Goal: Information Seeking & Learning: Check status

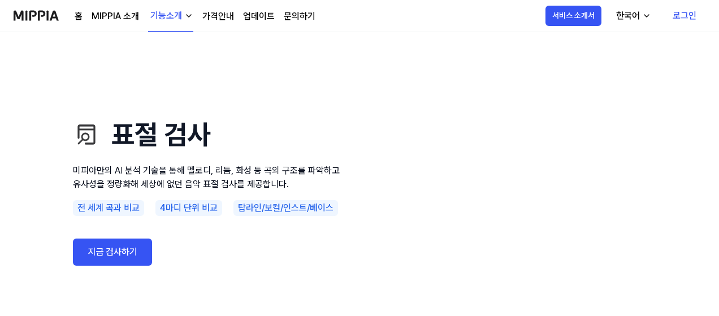
click at [125, 249] on link "지금 검사하기" at bounding box center [112, 251] width 79 height 27
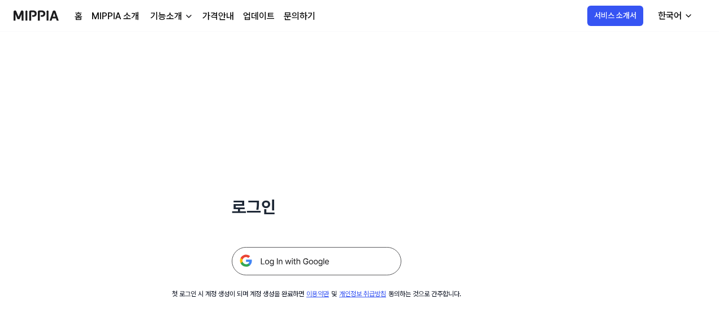
drag, startPoint x: 361, startPoint y: 275, endPoint x: 324, endPoint y: 254, distance: 41.8
click at [324, 251] on img at bounding box center [317, 261] width 170 height 28
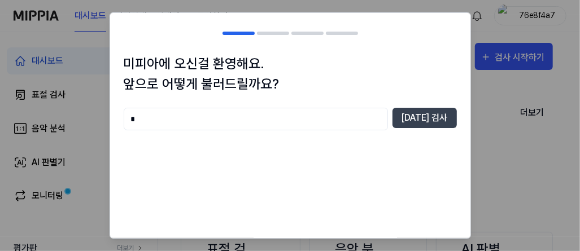
click at [339, 114] on input "*" at bounding box center [256, 119] width 264 height 23
type input "*"
type input "******"
click at [435, 112] on button "[DATE] 검사" at bounding box center [425, 118] width 64 height 20
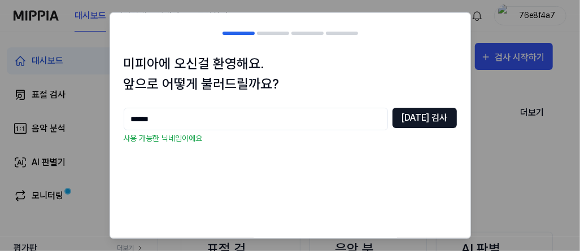
click at [435, 112] on button "[DATE] 검사" at bounding box center [425, 118] width 64 height 20
click at [273, 120] on input "******" at bounding box center [256, 119] width 264 height 23
click at [419, 125] on button "[DATE] 검사" at bounding box center [425, 118] width 64 height 20
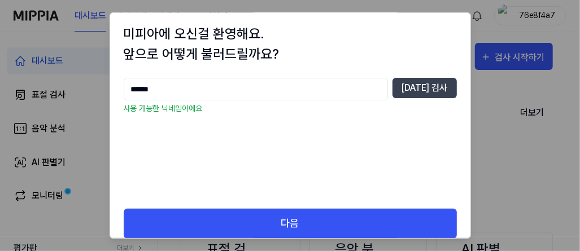
scroll to position [44, 0]
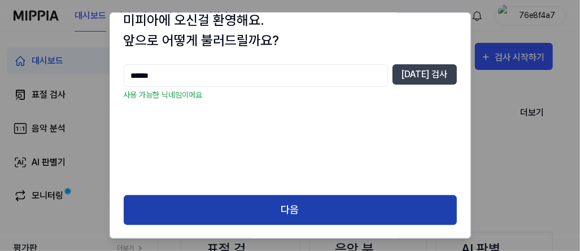
click at [325, 210] on button "다음" at bounding box center [290, 211] width 333 height 30
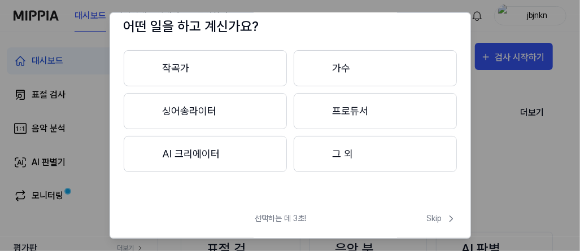
scroll to position [37, 0]
click at [264, 83] on button "작곡가" at bounding box center [205, 68] width 163 height 36
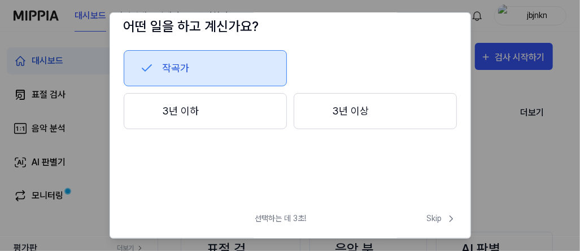
click at [340, 102] on button "3년 이상" at bounding box center [375, 111] width 163 height 36
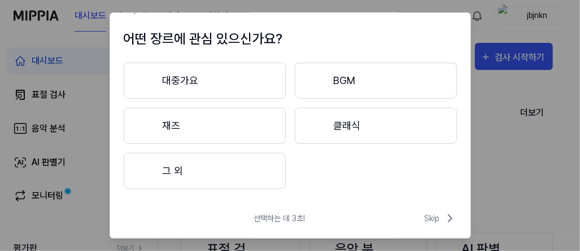
click at [244, 86] on button "대중가요" at bounding box center [205, 81] width 162 height 36
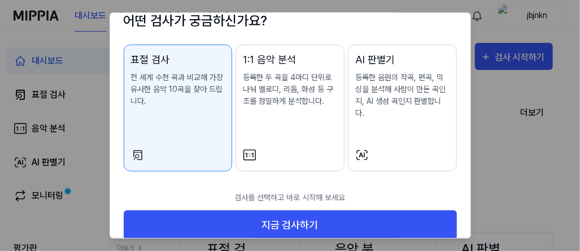
scroll to position [78, 0]
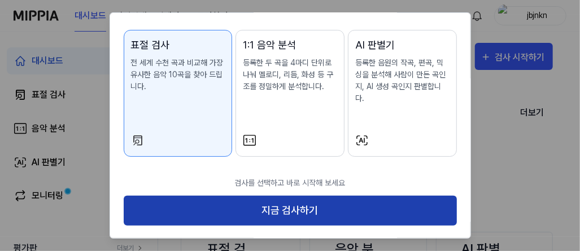
click at [353, 210] on button "지금 검사하기" at bounding box center [290, 211] width 333 height 30
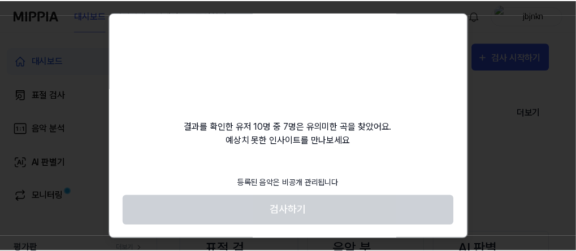
scroll to position [0, 0]
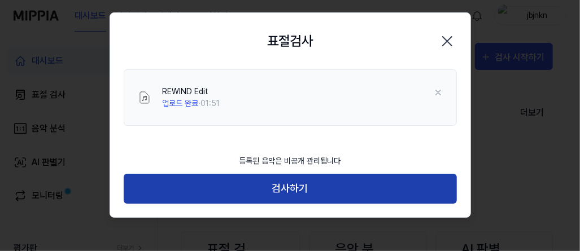
click at [292, 179] on button "검사하기" at bounding box center [290, 189] width 333 height 30
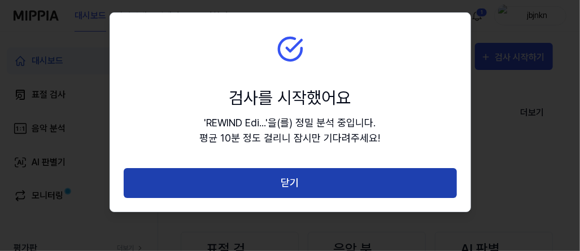
click at [295, 177] on button "닫기" at bounding box center [290, 183] width 333 height 30
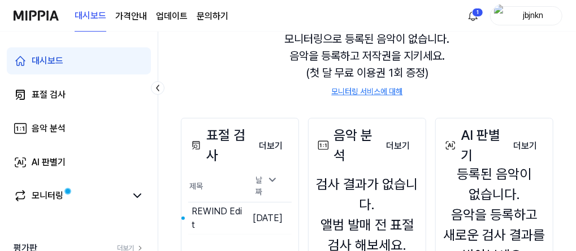
scroll to position [114, 0]
click at [83, 212] on div "대시보드 표절 검사 음악 분석 AI 판별기 모니터링" at bounding box center [79, 129] width 158 height 194
click at [99, 198] on link "모니터링" at bounding box center [70, 196] width 112 height 14
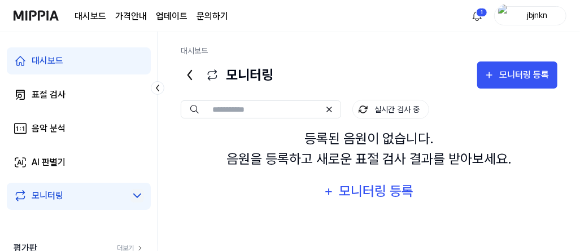
click at [136, 201] on icon at bounding box center [138, 196] width 14 height 14
drag, startPoint x: 136, startPoint y: 201, endPoint x: 108, endPoint y: 92, distance: 112.5
click at [108, 92] on div "대시보드 표절 검사 음악 분석 AI 판별기 모니터링" at bounding box center [79, 129] width 158 height 194
click at [108, 92] on link "표절 검사" at bounding box center [79, 94] width 144 height 27
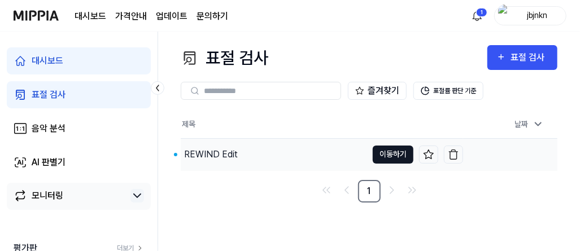
click at [384, 154] on button "이동하기" at bounding box center [393, 155] width 41 height 18
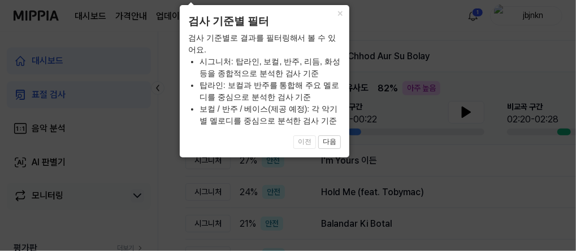
scroll to position [150, 0]
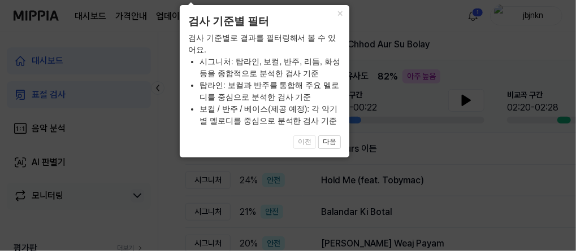
click at [384, 154] on icon at bounding box center [290, 109] width 580 height 286
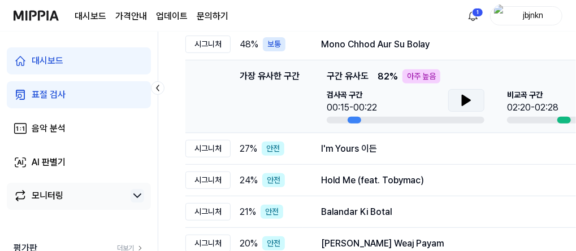
click at [469, 101] on icon at bounding box center [466, 100] width 8 height 10
click at [469, 101] on icon at bounding box center [468, 100] width 2 height 9
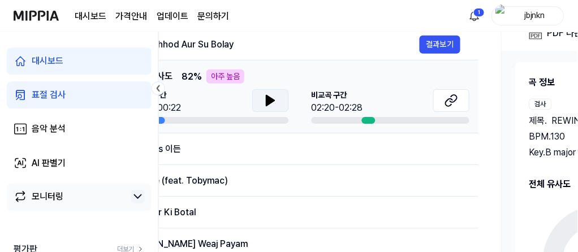
scroll to position [0, 201]
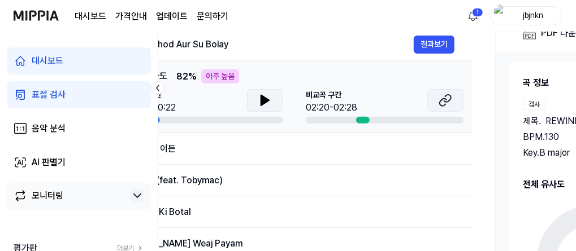
click at [447, 103] on icon at bounding box center [446, 101] width 14 height 14
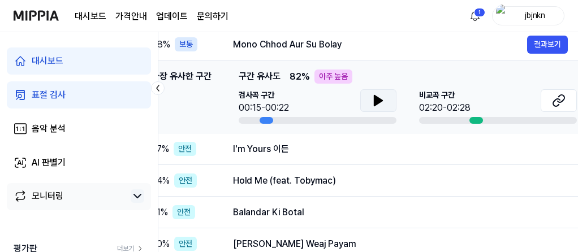
scroll to position [0, 86]
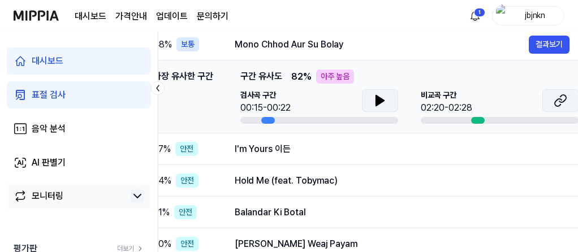
click at [557, 97] on icon at bounding box center [560, 101] width 14 height 14
click at [368, 108] on button at bounding box center [380, 100] width 36 height 23
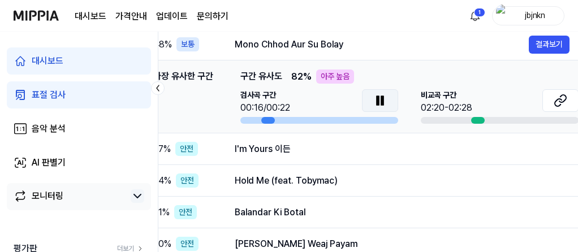
click at [368, 108] on button at bounding box center [380, 100] width 36 height 23
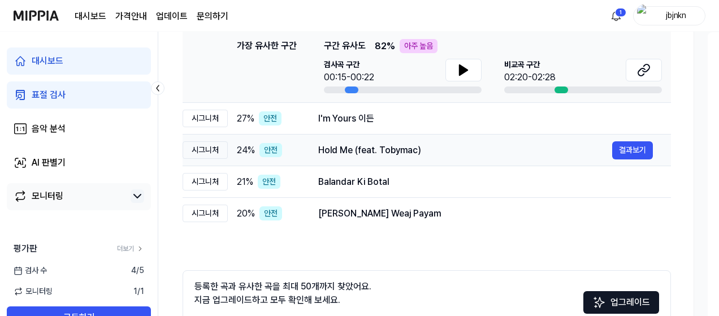
scroll to position [0, 0]
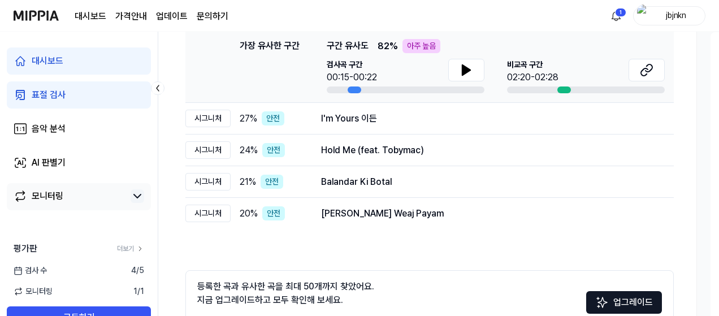
click at [158, 90] on icon at bounding box center [158, 88] width 2 height 6
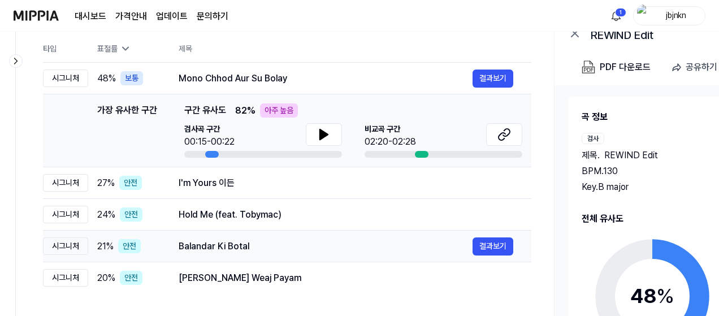
scroll to position [113, 0]
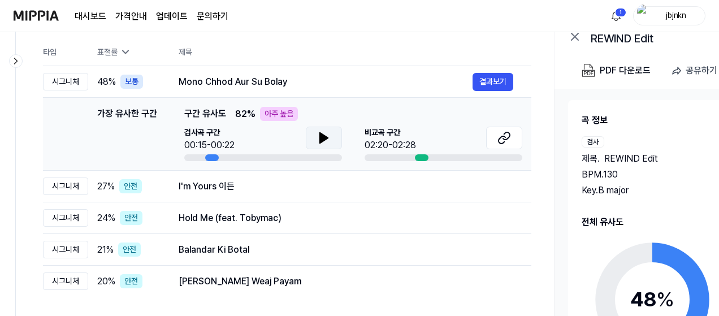
click at [328, 134] on icon at bounding box center [324, 138] width 14 height 14
click at [516, 143] on button at bounding box center [504, 138] width 36 height 23
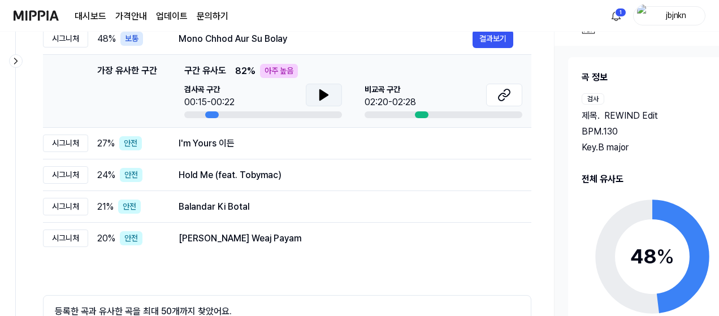
scroll to position [154, 0]
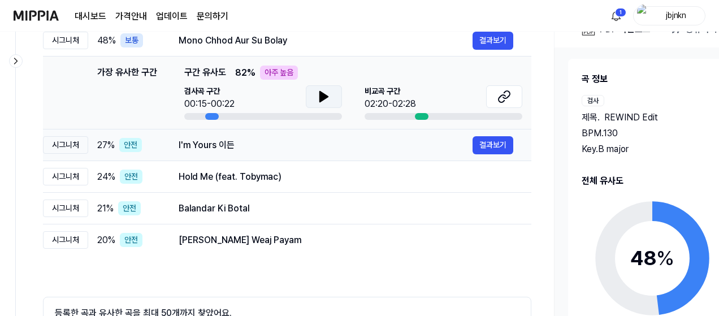
click at [376, 132] on td "I'm Yours 이든 결과보기" at bounding box center [345, 145] width 371 height 32
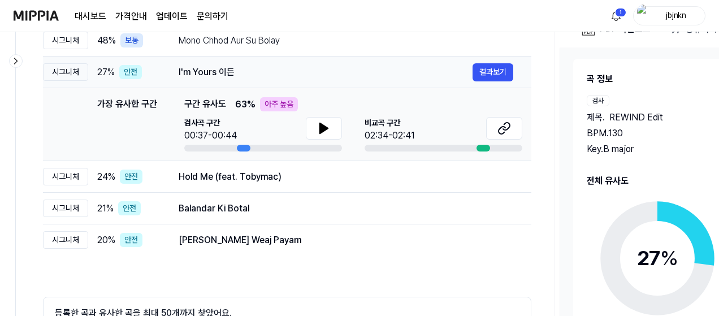
click at [407, 81] on td "I'm Yours 이든 결과보기" at bounding box center [345, 73] width 371 height 32
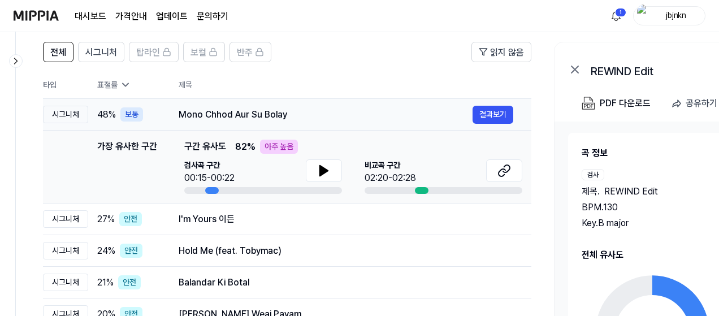
scroll to position [81, 0]
click at [383, 58] on header "전체 시그니처 탑라인 보컬 반주 읽지 않음" at bounding box center [287, 55] width 488 height 29
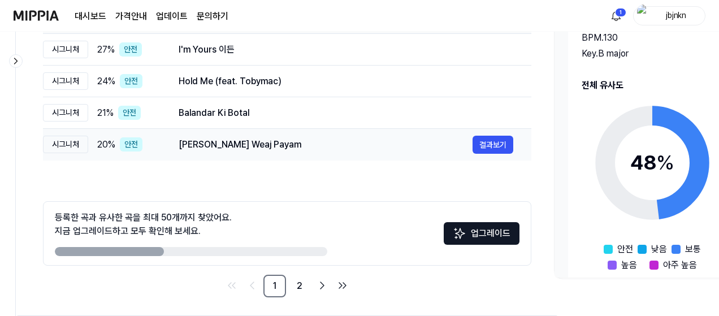
scroll to position [240, 0]
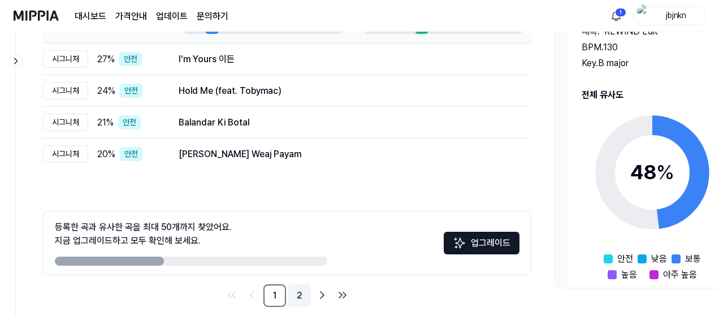
click at [296, 251] on link "2" at bounding box center [299, 295] width 23 height 23
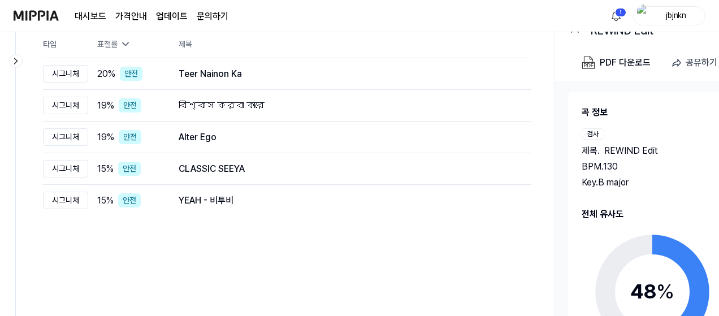
scroll to position [119, 0]
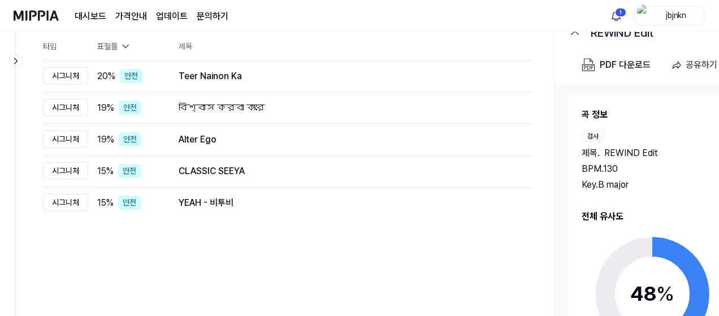
drag, startPoint x: 398, startPoint y: 311, endPoint x: 553, endPoint y: 252, distance: 165.6
click at [553, 251] on div "전체 시그니처 탑라인 보컬 반주 읽지 않음 전체 시그니처 탑라인 보컬 반주 타입 표절률 제목 표절률 읽지 않음 시그니처 20 % 안전 Teer…" at bounding box center [471, 221] width 911 height 459
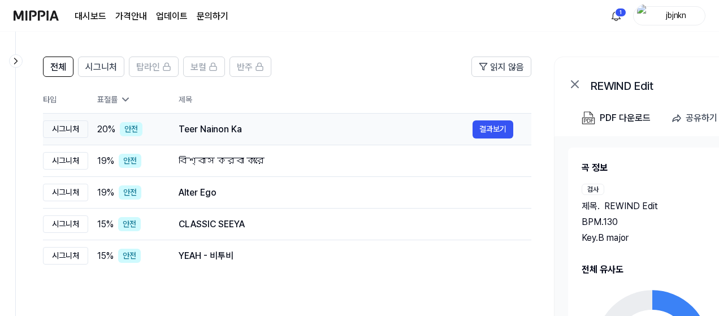
scroll to position [2, 0]
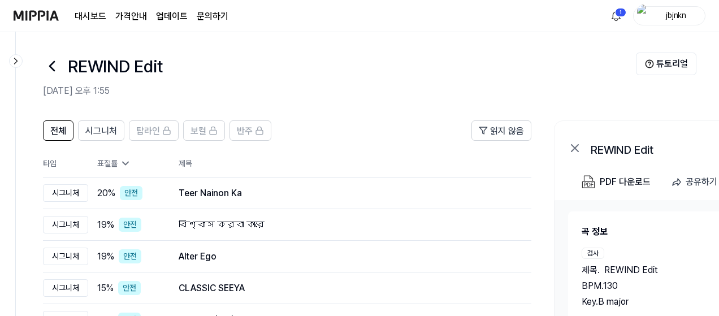
click at [121, 163] on icon at bounding box center [125, 163] width 11 height 11
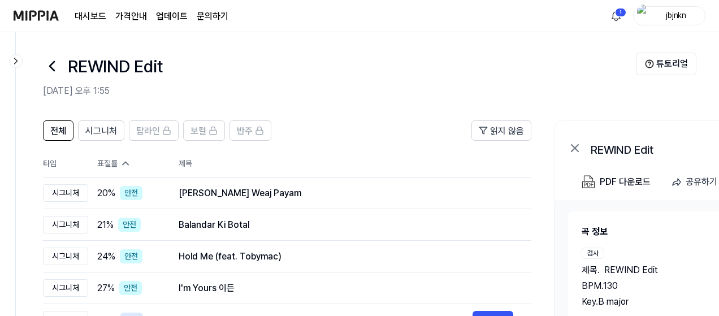
click at [124, 163] on icon at bounding box center [126, 163] width 6 height 3
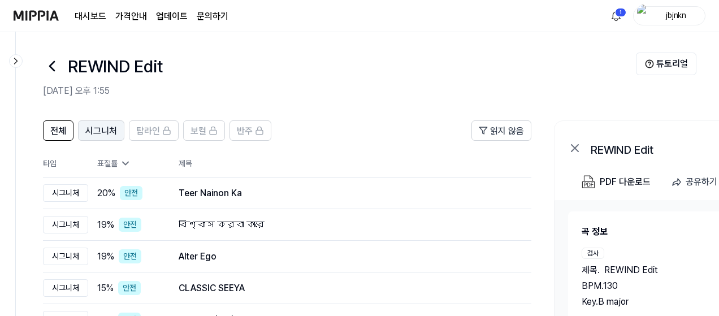
scroll to position [253, 0]
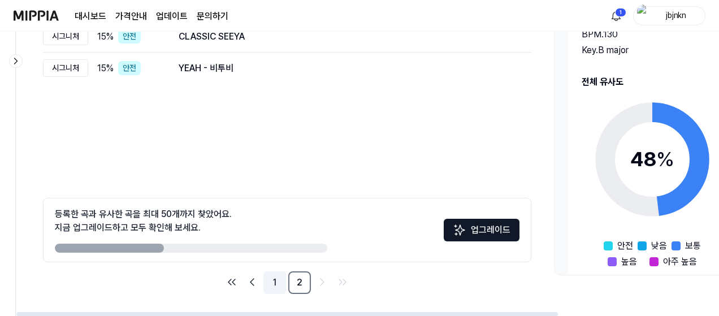
click at [276, 251] on link "1" at bounding box center [274, 282] width 23 height 23
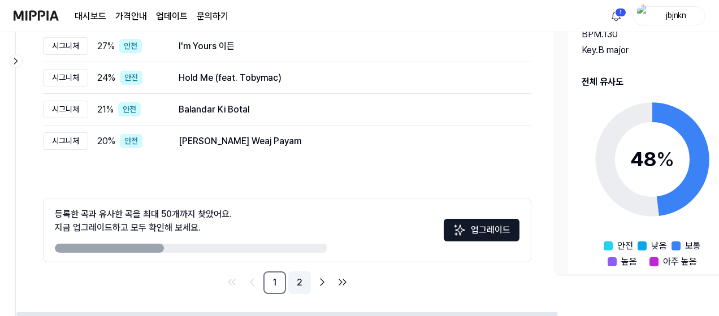
click at [298, 251] on link "2" at bounding box center [299, 282] width 23 height 23
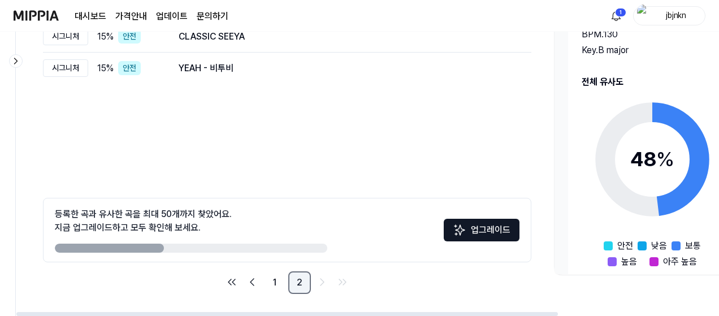
scroll to position [181, 0]
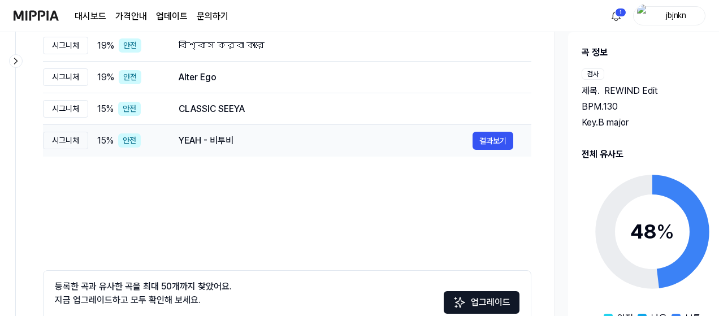
click at [400, 144] on div "YEAH - 비투비" at bounding box center [326, 141] width 294 height 14
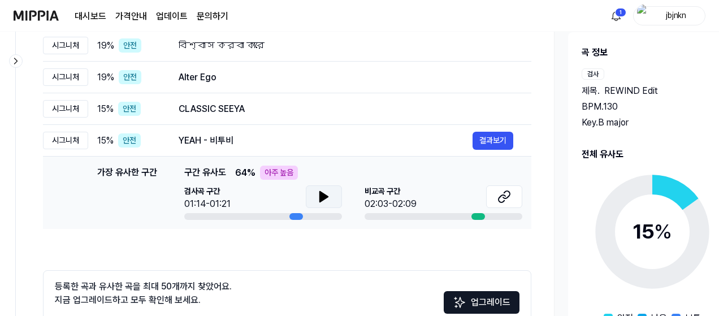
click at [306, 204] on button at bounding box center [324, 196] width 36 height 23
click at [312, 202] on button at bounding box center [324, 196] width 36 height 23
click at [509, 199] on icon at bounding box center [504, 197] width 14 height 14
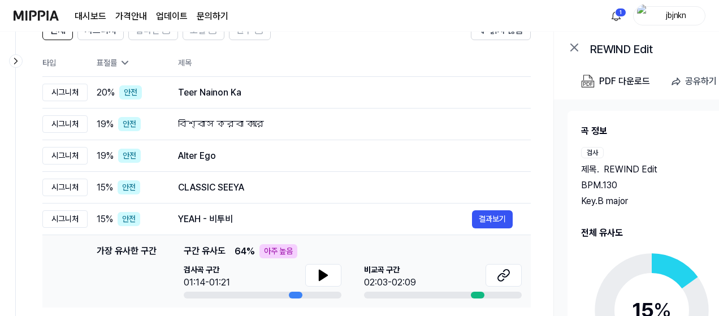
scroll to position [185, 0]
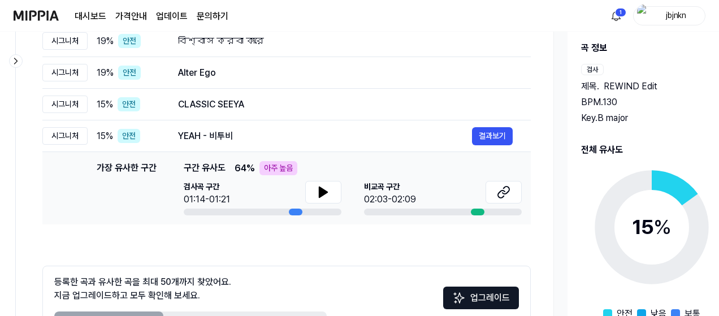
click at [173, 249] on div "전체 시그니처 탑라인 보컬 반주 읽지 않음 전체 시그니처 탑라인 보컬 반주 타입 표절률 제목 표절률 읽지 않음 시그니처 20 % 안전 Teer…" at bounding box center [286, 149] width 488 height 425
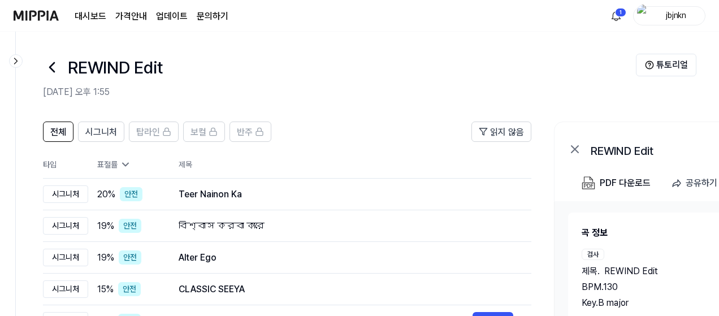
scroll to position [0, 0]
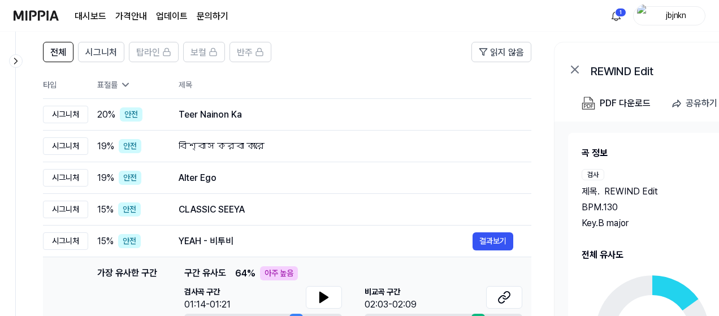
scroll to position [253, 0]
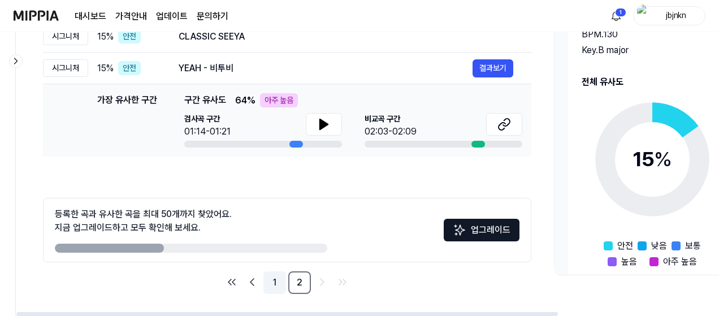
click at [270, 251] on link "1" at bounding box center [274, 282] width 23 height 23
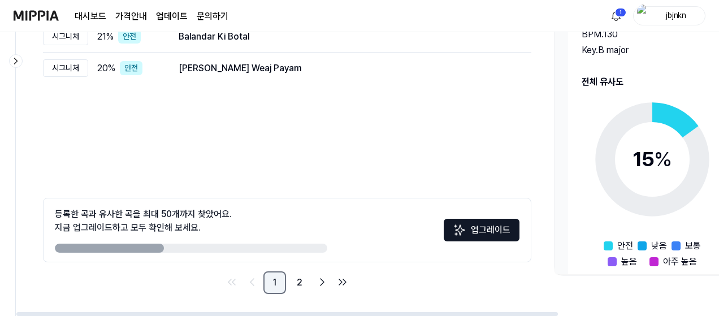
scroll to position [0, 0]
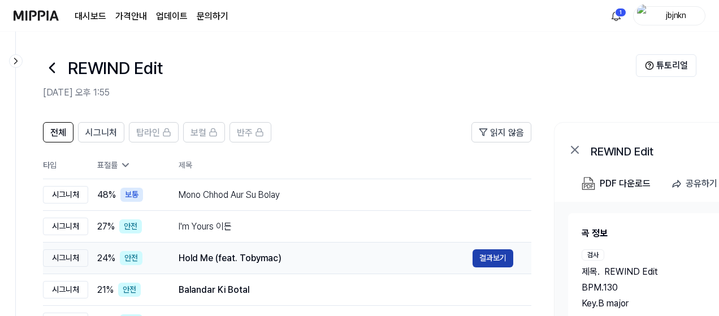
drag, startPoint x: 304, startPoint y: 247, endPoint x: 508, endPoint y: 263, distance: 204.7
click at [508, 251] on td "Hold Me (feat. Tobymac) 결과보기" at bounding box center [345, 258] width 371 height 32
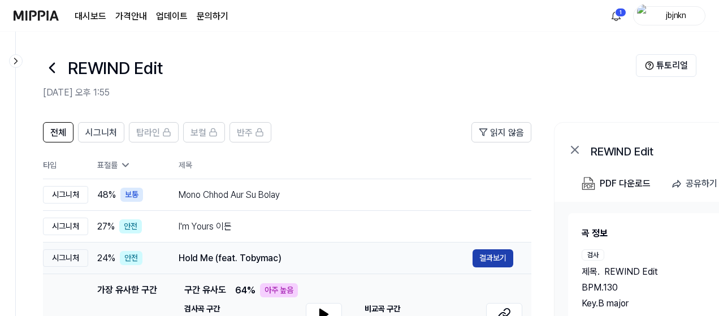
click at [508, 251] on button "결과보기" at bounding box center [492, 258] width 41 height 18
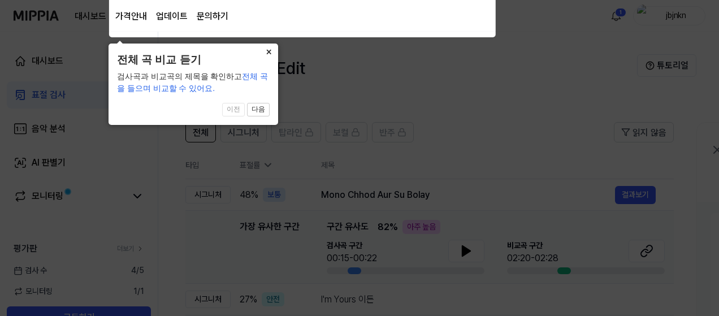
click at [272, 54] on button "×" at bounding box center [269, 52] width 18 height 16
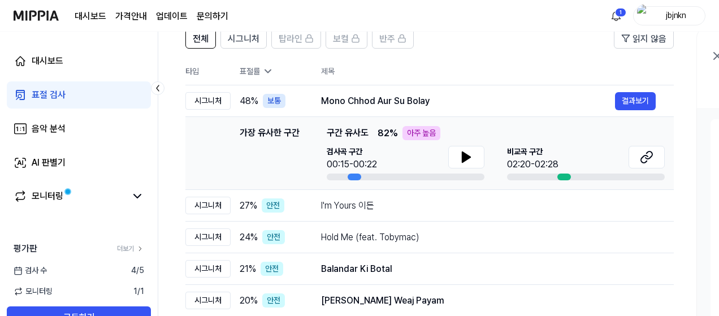
scroll to position [115, 0]
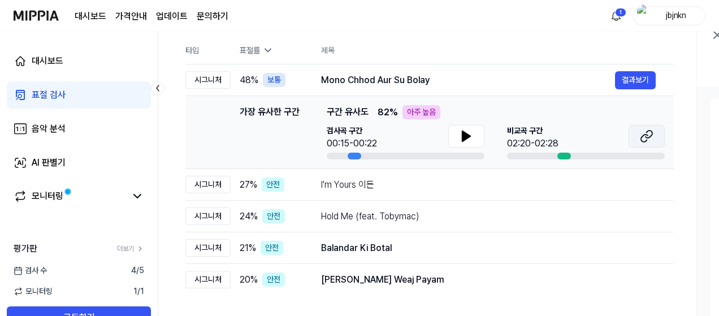
click at [580, 134] on icon at bounding box center [647, 136] width 14 height 14
click at [580, 180] on button "결과보기" at bounding box center [635, 185] width 41 height 18
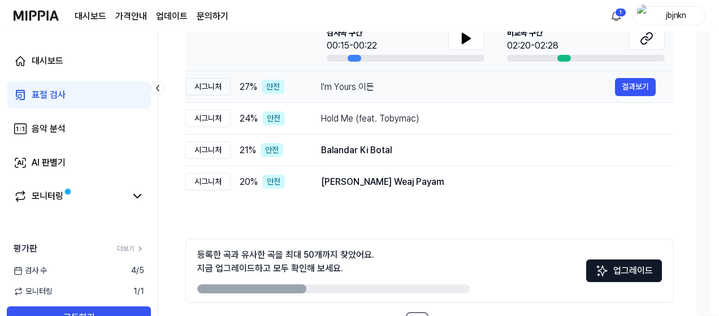
scroll to position [222, 0]
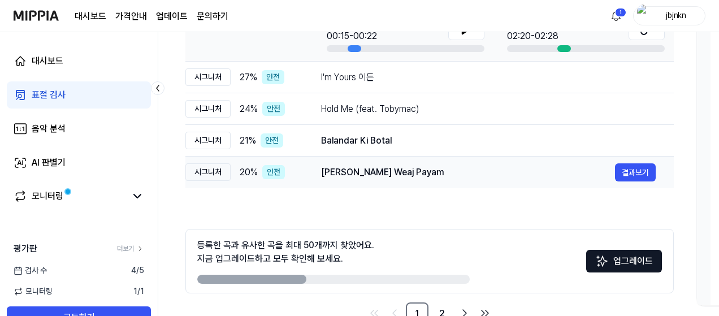
click at [395, 166] on div "[PERSON_NAME] Weaj Payam" at bounding box center [468, 173] width 294 height 14
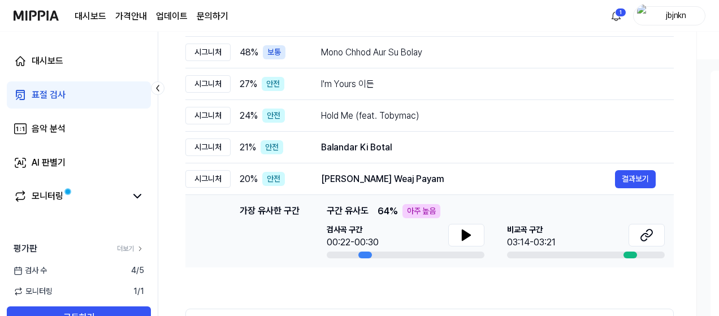
scroll to position [95, 0]
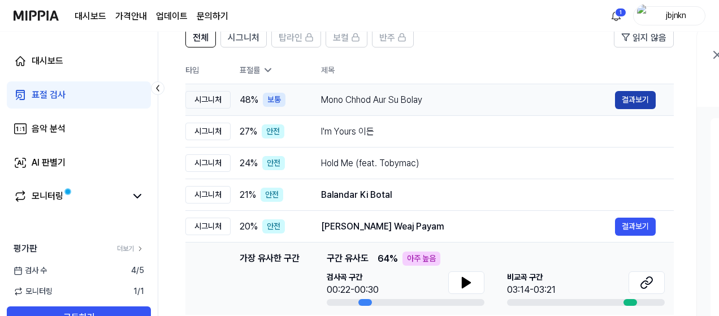
click at [580, 92] on button "결과보기" at bounding box center [635, 100] width 41 height 18
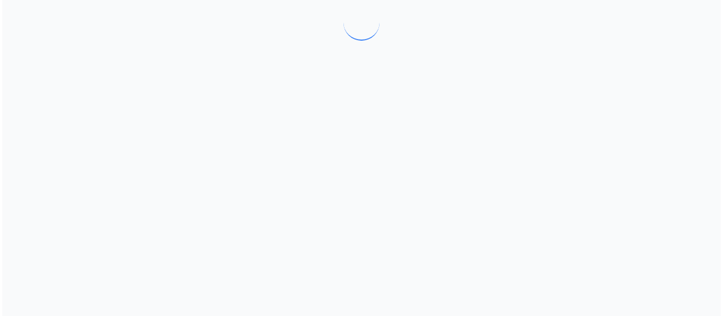
scroll to position [0, 0]
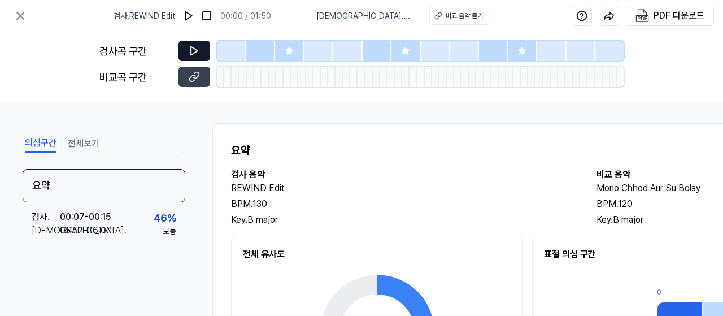
click at [200, 46] on button at bounding box center [195, 51] width 32 height 20
click at [198, 49] on icon at bounding box center [194, 50] width 11 height 11
click at [290, 50] on icon at bounding box center [288, 50] width 7 height 7
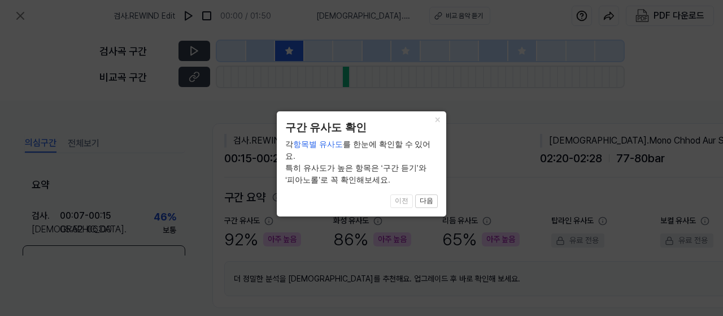
click at [423, 194] on button "다음" at bounding box center [426, 201] width 23 height 14
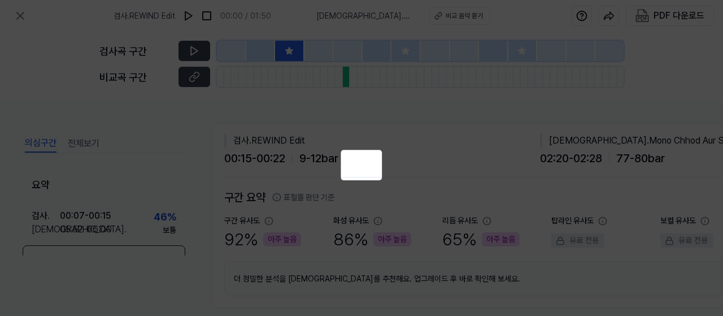
scroll to position [215, 192]
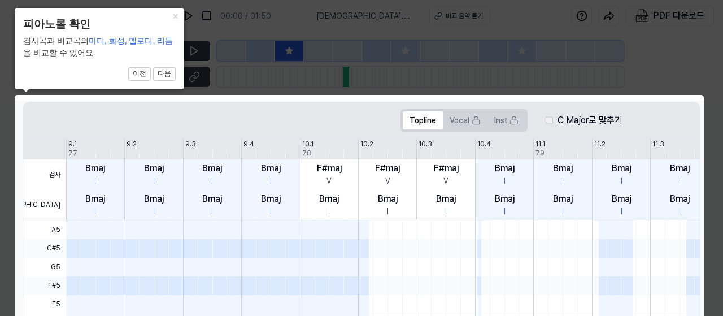
click at [433, 40] on icon at bounding box center [361, 270] width 723 height 541
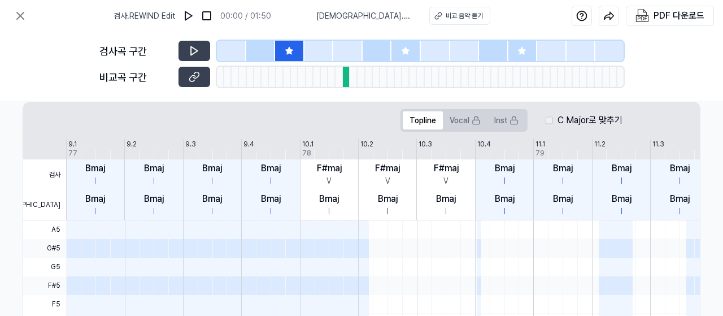
click at [229, 50] on div at bounding box center [231, 51] width 29 height 20
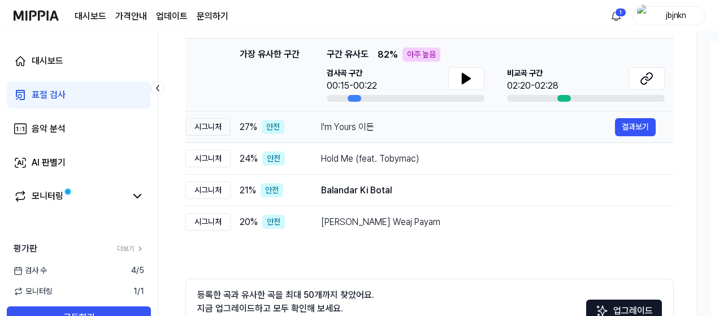
scroll to position [145, 0]
